Goal: Transaction & Acquisition: Purchase product/service

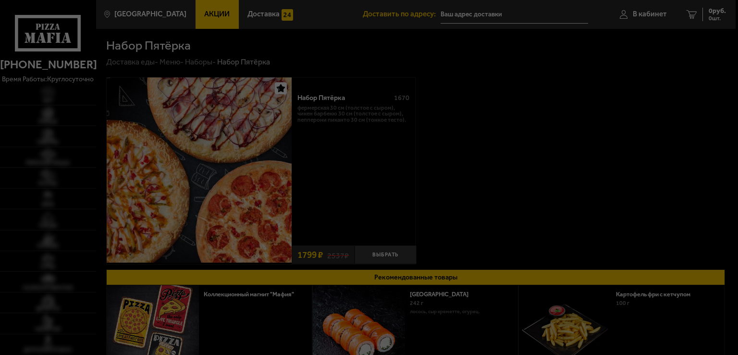
type input "[STREET_ADDRESS][PERSON_NAME]"
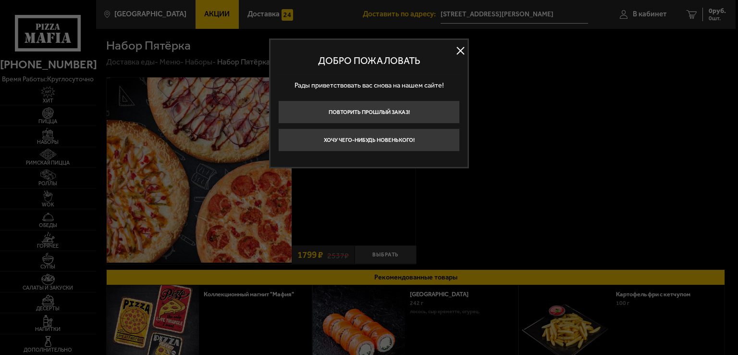
click at [461, 50] on button at bounding box center [460, 51] width 14 height 14
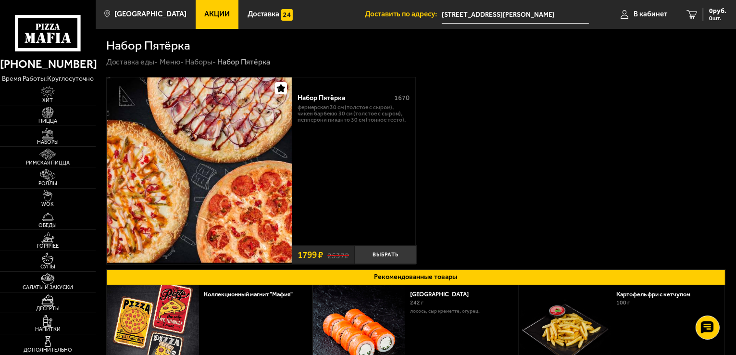
drag, startPoint x: 461, startPoint y: 50, endPoint x: 431, endPoint y: 183, distance: 136.1
click at [431, 183] on div "Набор Пятёрка 1670 Фермерская 30 см (толстое с сыром), Чикен Барбекю 30 см (тол…" at bounding box center [416, 170] width 620 height 187
click at [204, 15] on span "Акции" at bounding box center [216, 14] width 25 height 7
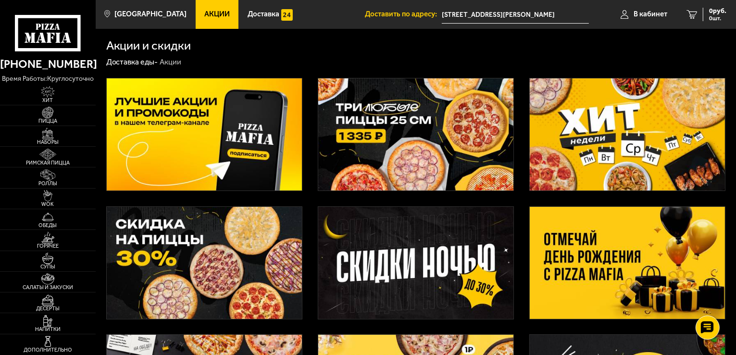
click at [178, 145] on img at bounding box center [204, 134] width 195 height 112
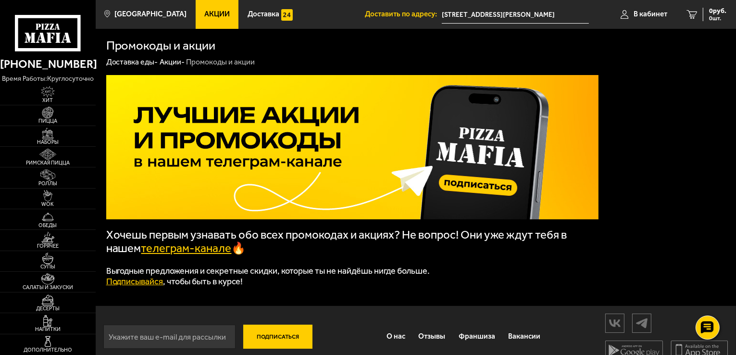
drag, startPoint x: 186, startPoint y: 139, endPoint x: 194, endPoint y: 149, distance: 12.0
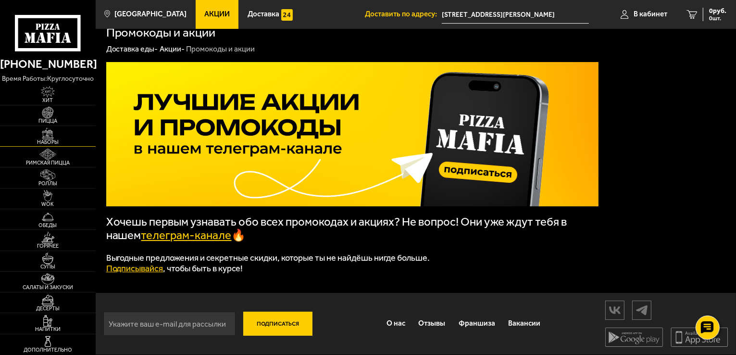
drag, startPoint x: 194, startPoint y: 149, endPoint x: 44, endPoint y: 136, distance: 150.0
click at [44, 136] on img at bounding box center [47, 134] width 29 height 12
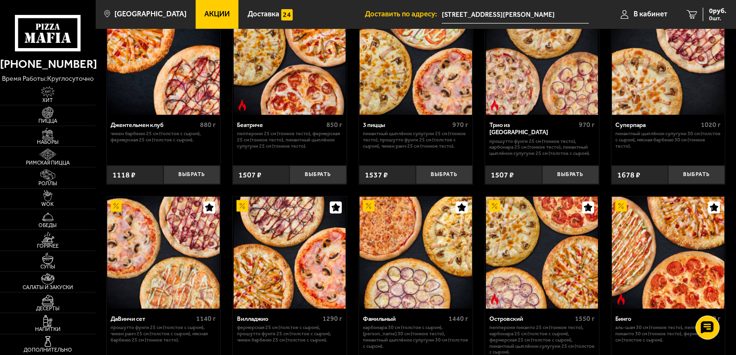
scroll to position [586, 0]
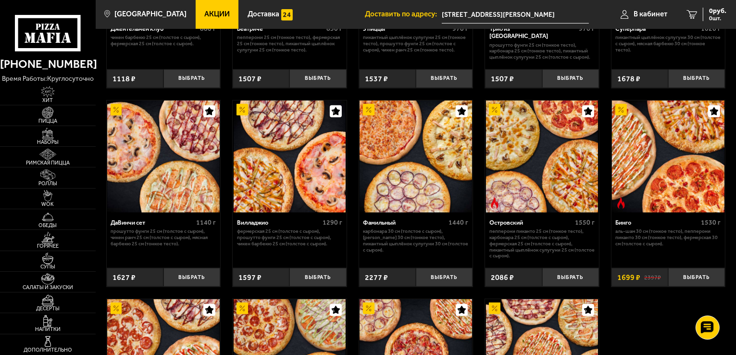
click at [533, 157] on img at bounding box center [542, 156] width 112 height 112
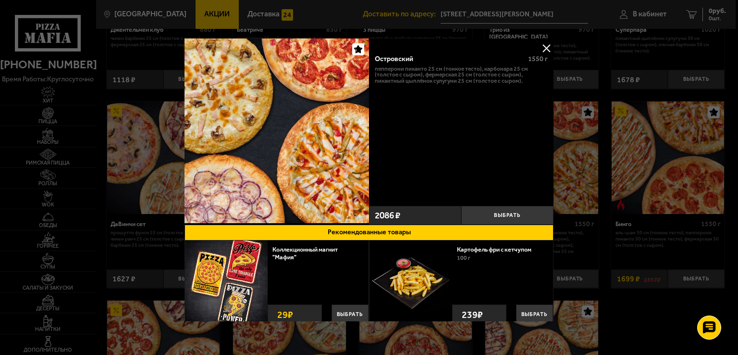
click at [0, 149] on div at bounding box center [369, 177] width 738 height 355
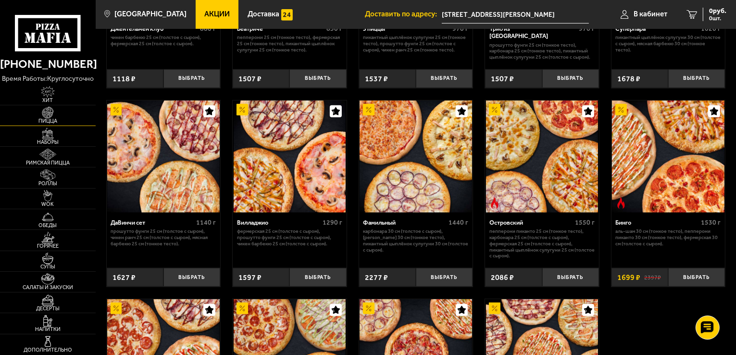
click at [49, 118] on span "Пицца" at bounding box center [48, 120] width 96 height 5
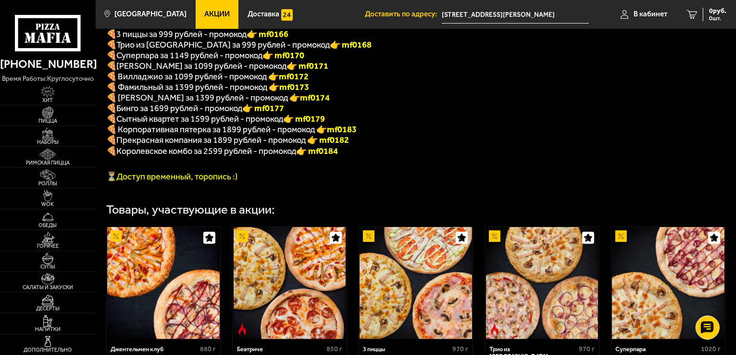
scroll to position [555, 0]
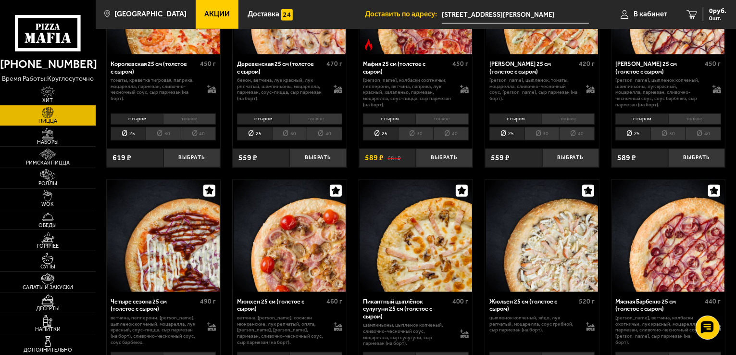
scroll to position [913, 0]
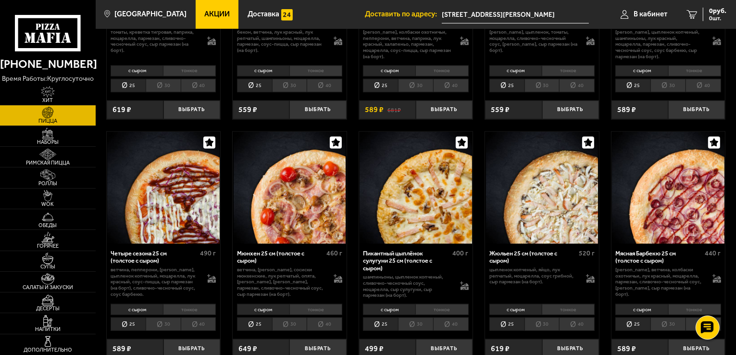
click at [410, 272] on div "Пикантный цыплёнок сулугуни 25 см (толстое с сыром)" at bounding box center [406, 260] width 87 height 22
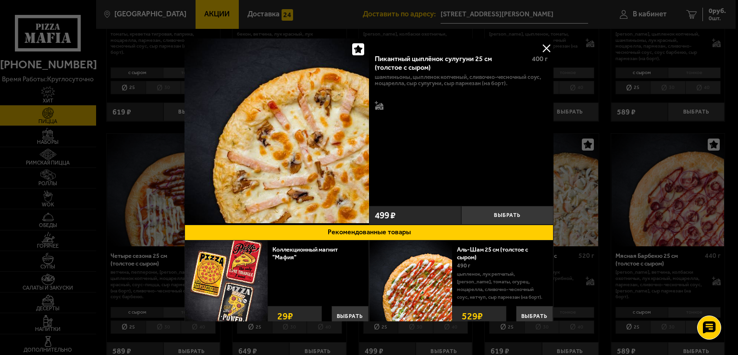
click at [547, 45] on button at bounding box center [546, 48] width 14 height 14
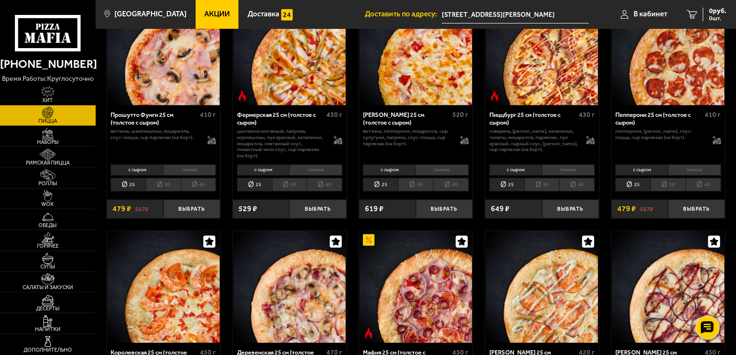
scroll to position [913, 0]
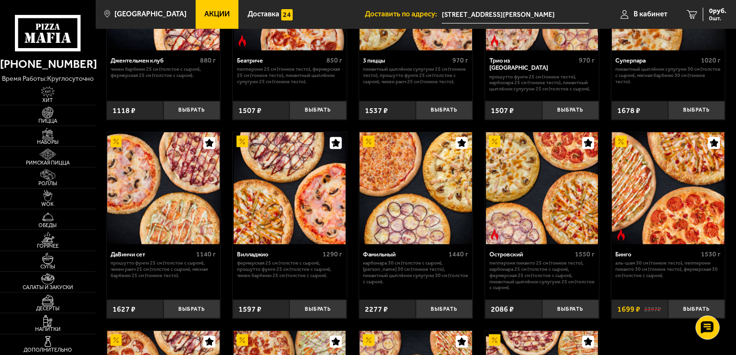
scroll to position [507, 0]
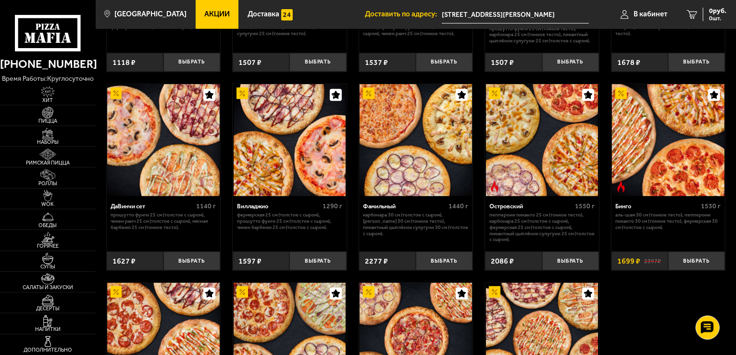
click at [168, 190] on img at bounding box center [163, 140] width 112 height 112
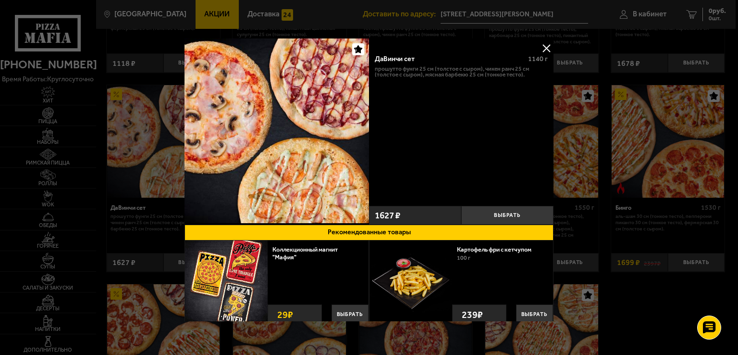
click at [546, 47] on button at bounding box center [546, 48] width 14 height 14
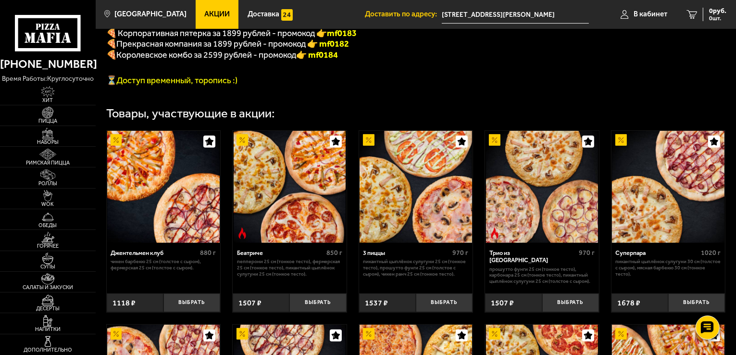
scroll to position [218, 0]
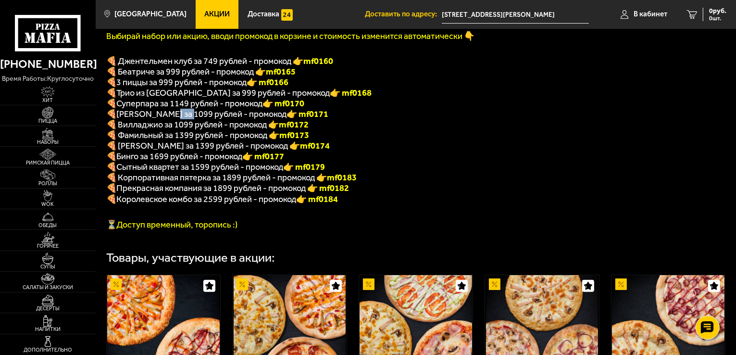
drag, startPoint x: 166, startPoint y: 120, endPoint x: 186, endPoint y: 120, distance: 20.7
click at [186, 119] on span "[PERSON_NAME] за 1099 рублей - промокод" at bounding box center [202, 114] width 170 height 11
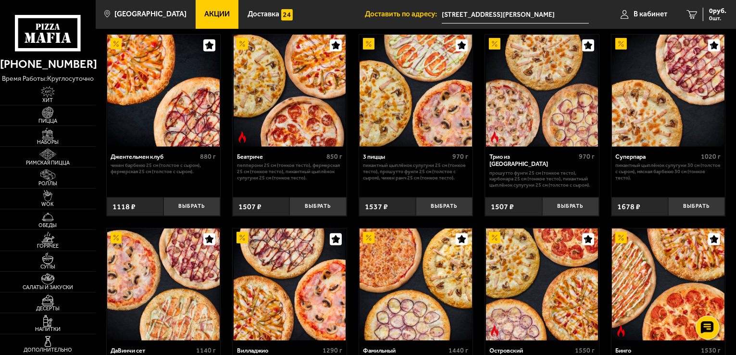
scroll to position [651, 0]
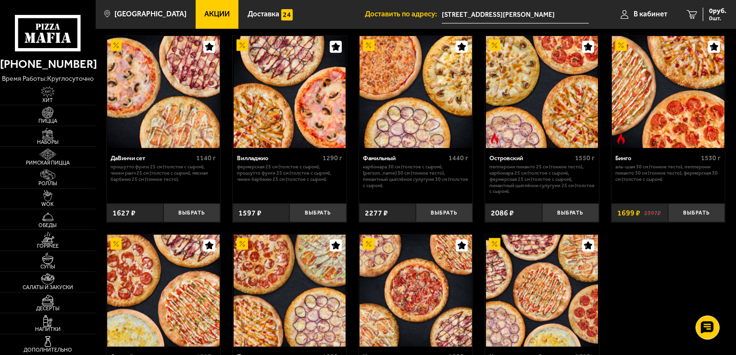
click at [182, 182] on p "Прошутто Фунги 25 см (толстое с сыром), Чикен Ранч 25 см (толстое с сыром), Мяс…" at bounding box center [163, 173] width 105 height 18
click at [187, 135] on img at bounding box center [163, 92] width 112 height 112
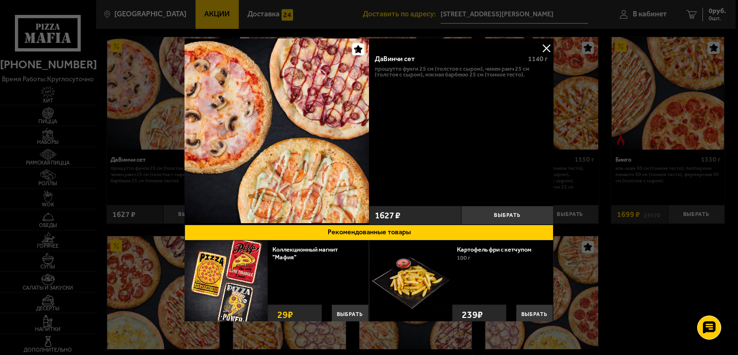
click at [547, 49] on button at bounding box center [546, 48] width 14 height 14
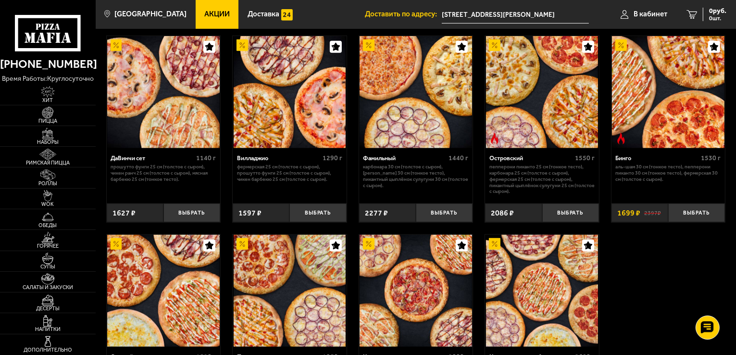
click at [290, 133] on img at bounding box center [290, 92] width 112 height 112
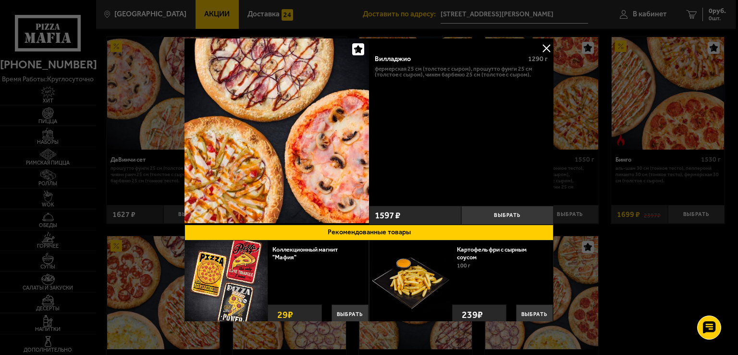
click at [614, 252] on div at bounding box center [369, 177] width 738 height 355
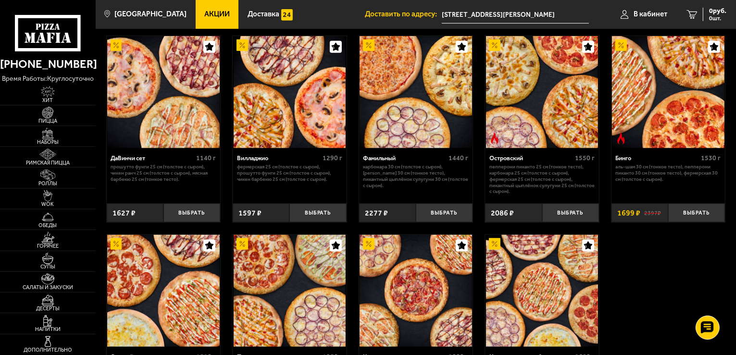
click at [298, 144] on img at bounding box center [290, 92] width 112 height 112
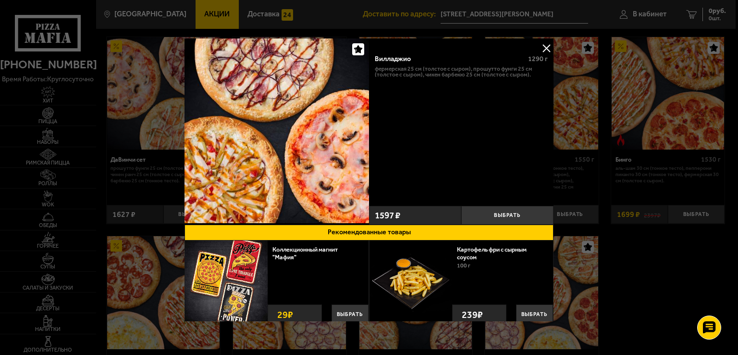
click at [542, 49] on button at bounding box center [546, 48] width 14 height 14
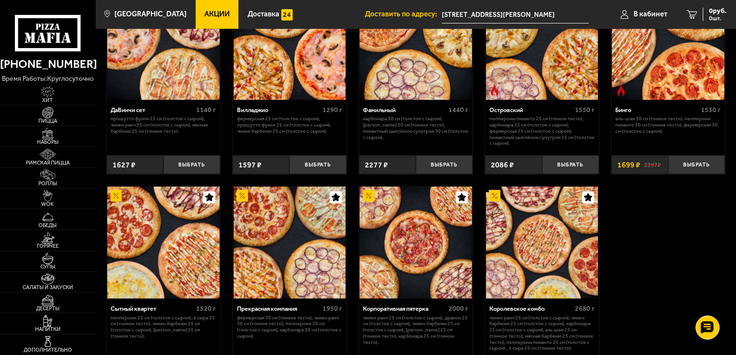
scroll to position [603, 0]
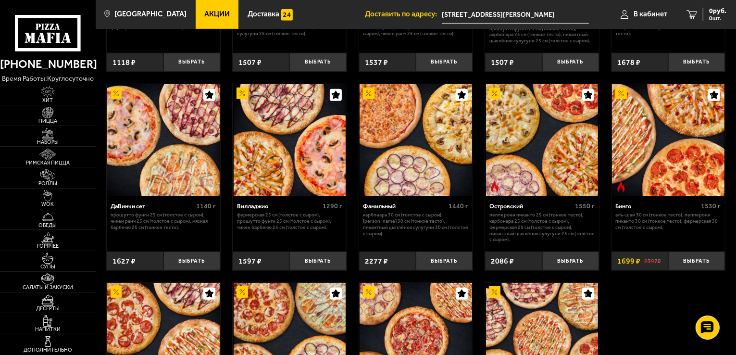
click at [404, 174] on img at bounding box center [416, 140] width 112 height 112
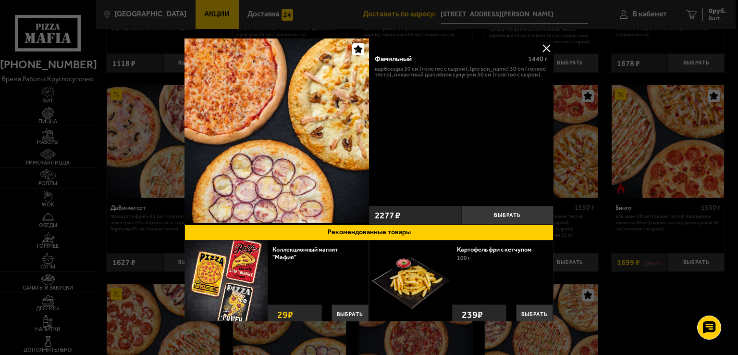
click at [547, 50] on button at bounding box center [546, 48] width 14 height 14
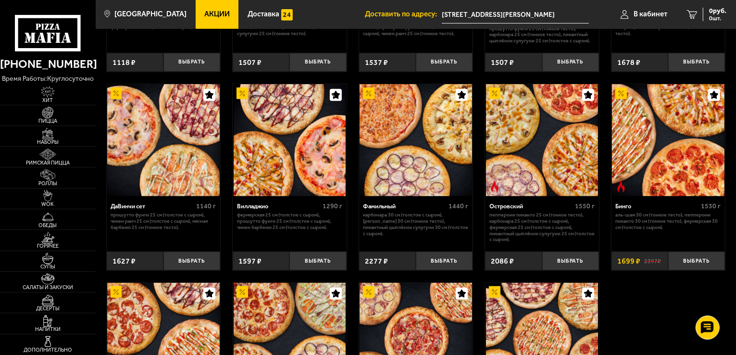
click at [532, 183] on img at bounding box center [542, 140] width 112 height 112
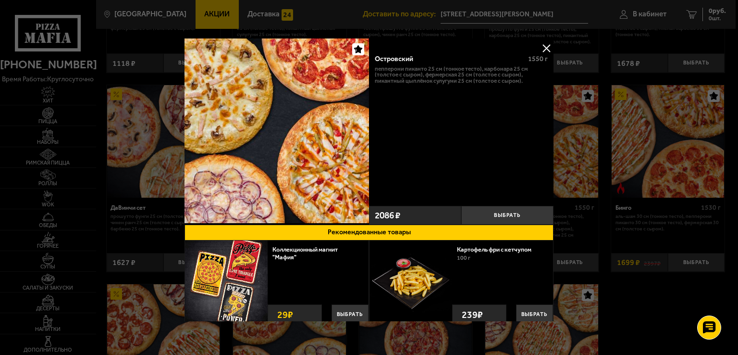
click at [545, 50] on button at bounding box center [546, 48] width 14 height 14
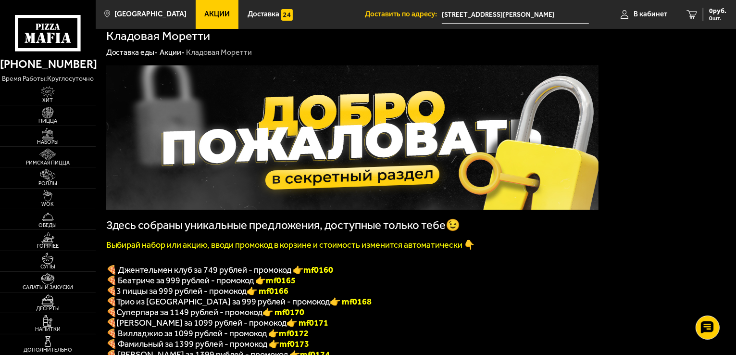
scroll to position [0, 0]
